Goal: Find specific page/section: Find specific page/section

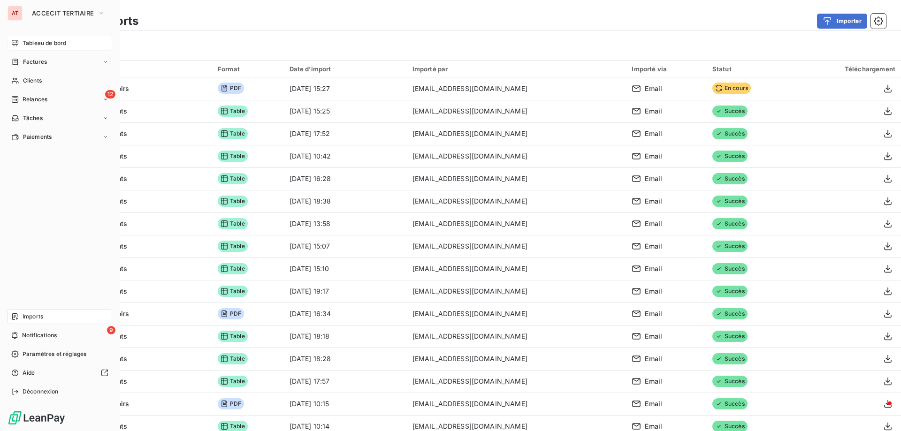
click at [40, 46] on span "Tableau de bord" at bounding box center [45, 43] width 44 height 8
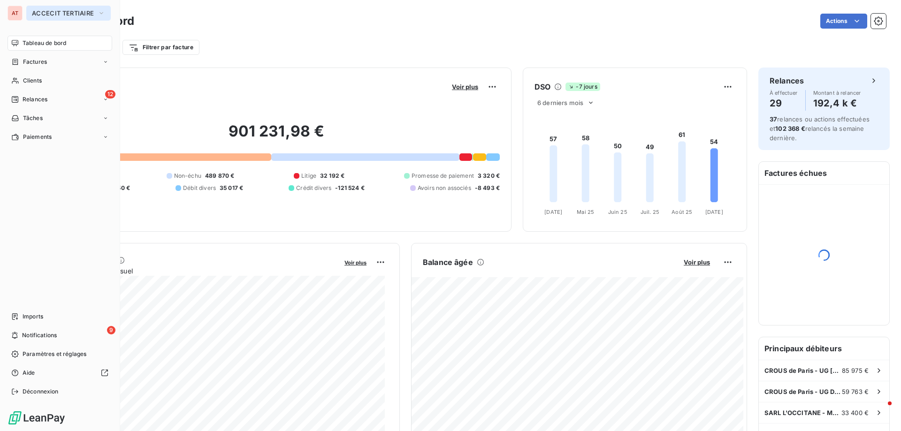
click at [39, 15] on span "ACCECIT TERTIAIRE" at bounding box center [63, 13] width 62 height 8
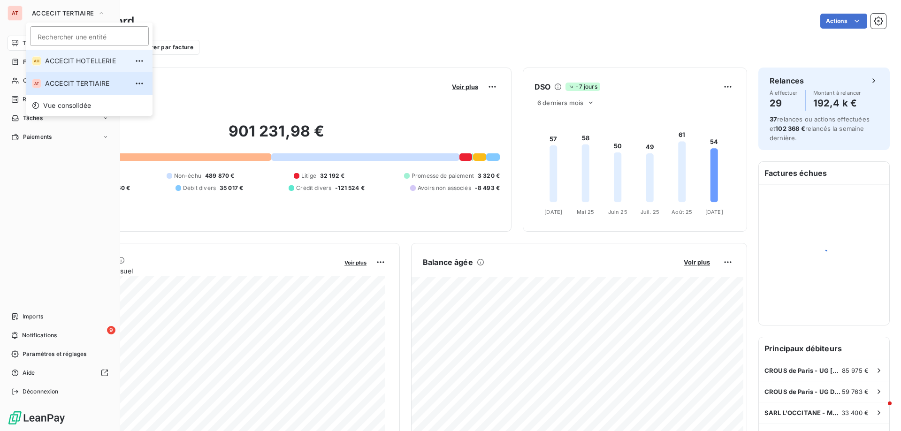
click at [68, 64] on span "ACCECIT HOTELLERIE" at bounding box center [86, 60] width 83 height 9
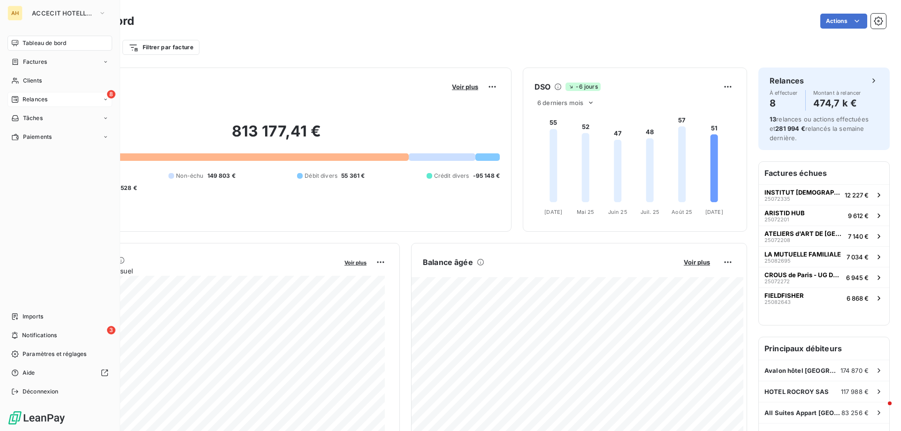
click at [76, 95] on div "8 Relances" at bounding box center [60, 99] width 105 height 15
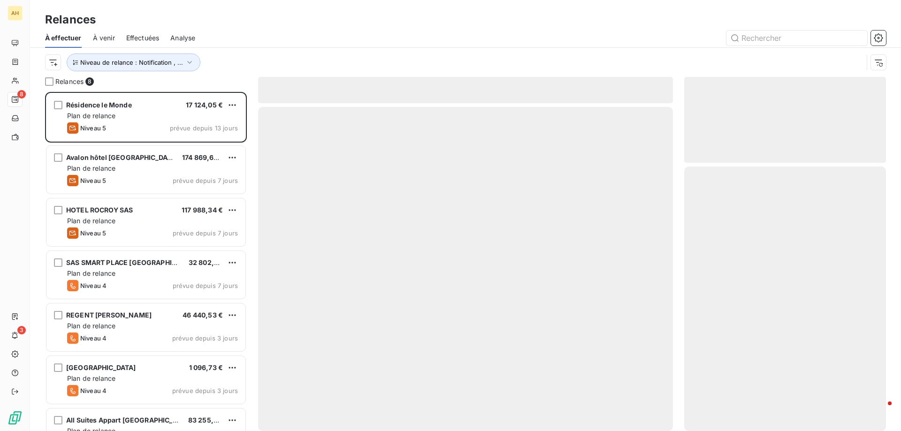
scroll to position [332, 195]
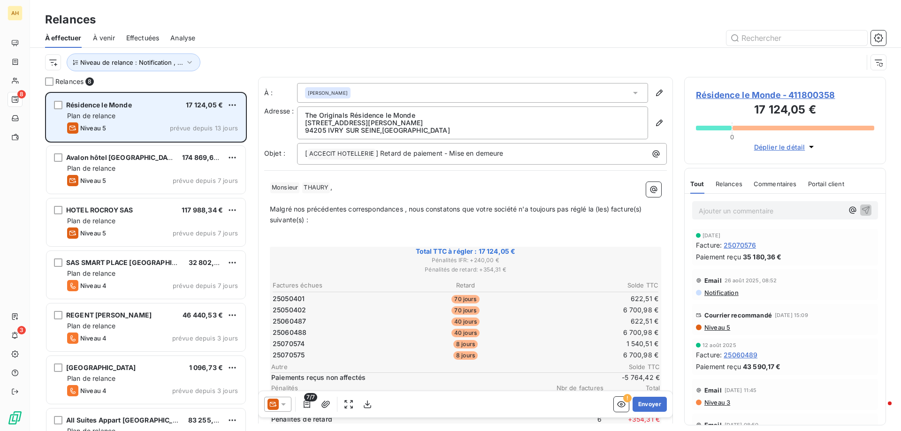
click at [160, 95] on div "Résidence le Monde 17 124,05 € Plan de relance Niveau 5 prévue depuis 13 jours" at bounding box center [145, 117] width 199 height 48
